Goal: Task Accomplishment & Management: Manage account settings

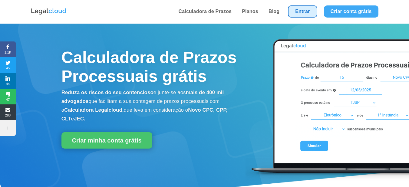
click at [310, 11] on link "Entrar" at bounding box center [302, 11] width 29 height 12
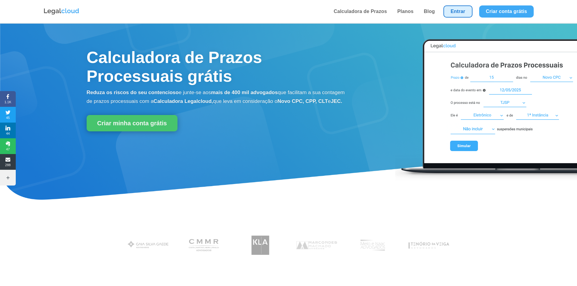
click at [465, 12] on link "Entrar" at bounding box center [457, 11] width 29 height 12
